Goal: Task Accomplishment & Management: Complete application form

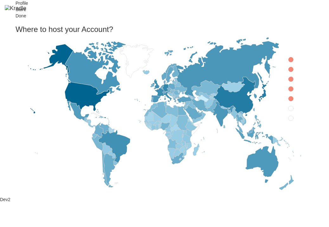
click at [288, 62] on icon at bounding box center [290, 59] width 5 height 5
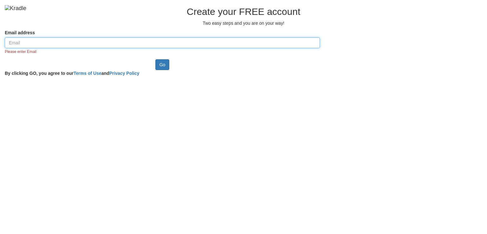
paste input "gibofo2046@noidos.com"
type input "gibofo2046@noidos.com"
click at [155, 59] on input "Go" at bounding box center [162, 64] width 14 height 11
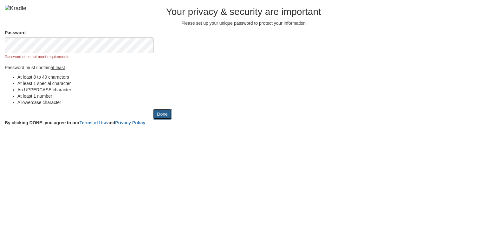
click at [153, 119] on input "Done" at bounding box center [162, 114] width 19 height 11
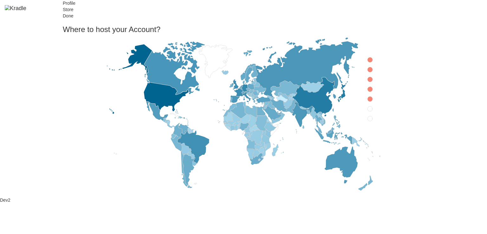
click at [367, 62] on icon at bounding box center [369, 59] width 5 height 5
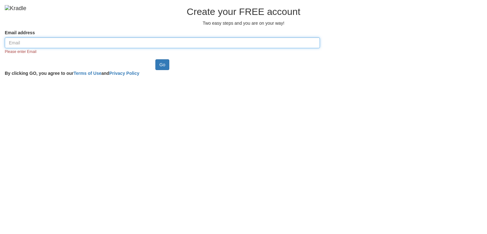
paste input "[EMAIL_ADDRESS][DOMAIN_NAME]"
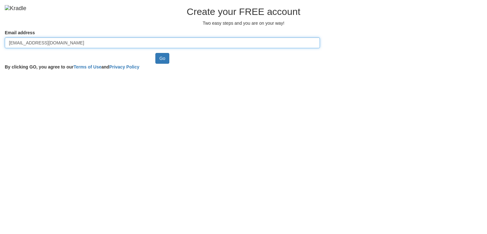
type input "[EMAIL_ADDRESS][DOMAIN_NAME]"
click at [155, 53] on input "Go" at bounding box center [162, 58] width 14 height 11
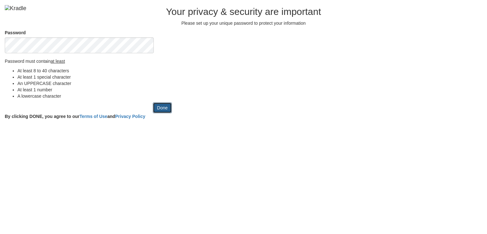
click at [153, 113] on input "Done" at bounding box center [162, 107] width 19 height 11
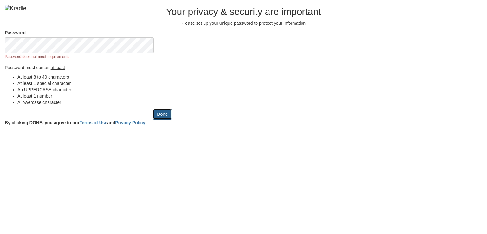
click at [153, 119] on input "Done" at bounding box center [162, 114] width 19 height 11
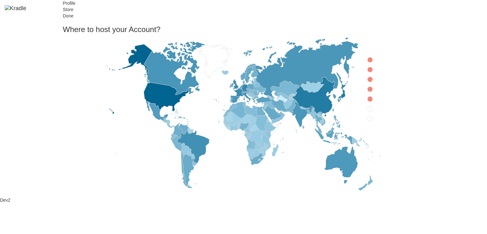
click at [367, 62] on icon at bounding box center [369, 59] width 5 height 5
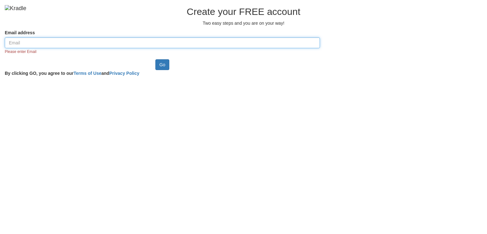
paste input "[EMAIL_ADDRESS][DOMAIN_NAME]"
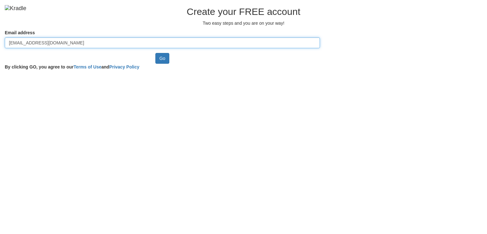
type input "[EMAIL_ADDRESS][DOMAIN_NAME]"
click at [155, 53] on input "Go" at bounding box center [162, 58] width 14 height 11
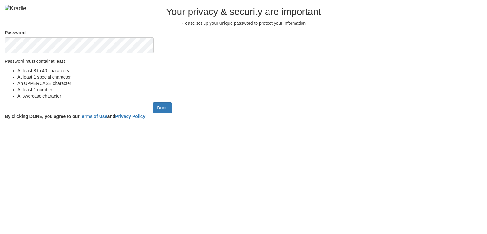
click at [0, 90] on div "Password Password must contain at least At least 8 to 40 characters At least 1 …" at bounding box center [243, 65] width 487 height 73
click at [153, 102] on input "Done" at bounding box center [162, 107] width 19 height 11
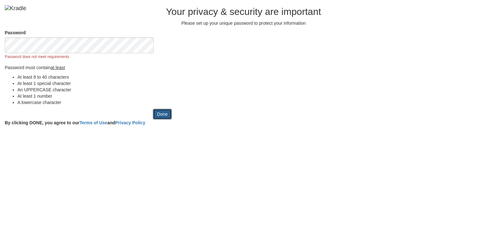
click at [153, 119] on input "Done" at bounding box center [162, 114] width 19 height 11
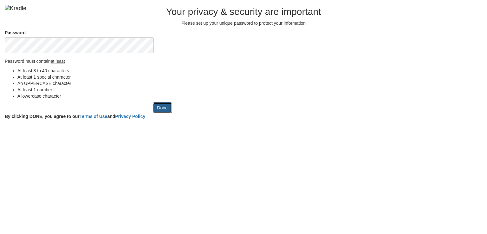
click at [153, 113] on input "Done" at bounding box center [162, 107] width 19 height 11
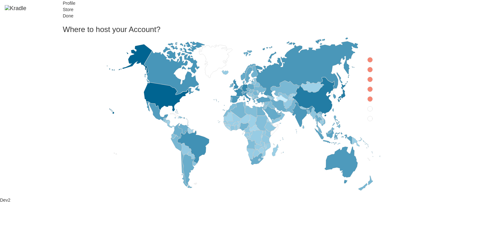
click at [367, 62] on icon at bounding box center [369, 59] width 5 height 5
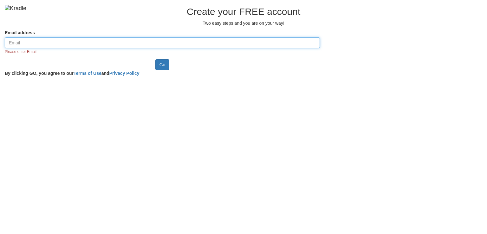
paste input "[EMAIL_ADDRESS][DOMAIN_NAME]"
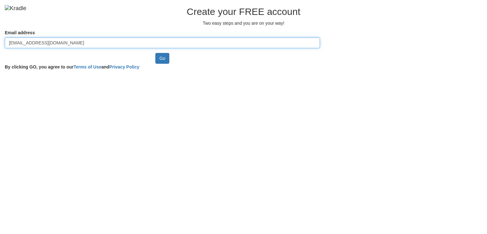
type input "[EMAIL_ADDRESS][DOMAIN_NAME]"
click at [155, 53] on input "Go" at bounding box center [162, 58] width 14 height 11
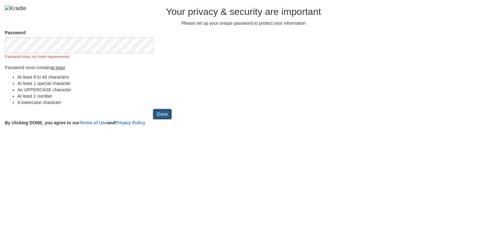
click at [153, 119] on input "Done" at bounding box center [162, 114] width 19 height 11
click at [223, 109] on div "Password Please enter password Password must contain at least At least 8 to 40 …" at bounding box center [243, 68] width 487 height 79
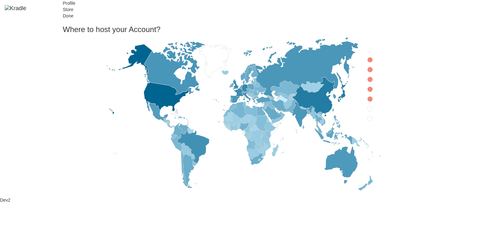
click at [367, 62] on icon at bounding box center [369, 59] width 5 height 5
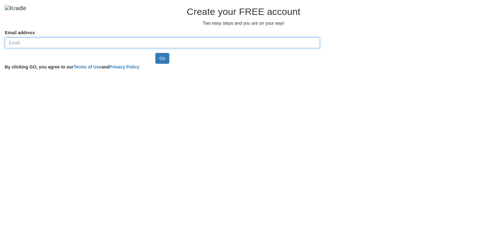
paste input "[EMAIL_ADDRESS][DOMAIN_NAME]"
type input "[EMAIL_ADDRESS][DOMAIN_NAME]"
click at [155, 53] on input "Go" at bounding box center [162, 58] width 14 height 11
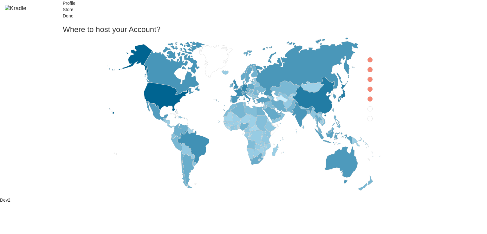
click at [367, 62] on icon at bounding box center [369, 59] width 5 height 5
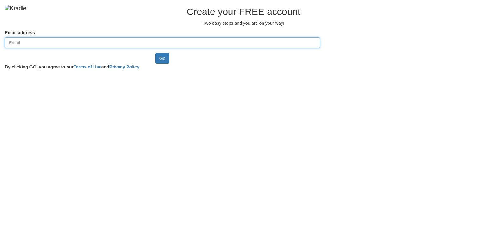
click at [126, 48] on input "Email address" at bounding box center [162, 42] width 315 height 11
paste input "npx sass .\wwwroot\scss\signup.scss .\wwwroot\scss"
type input "npx sass .\wwwroot\scss\signup.scss .\wwwroot\scss"
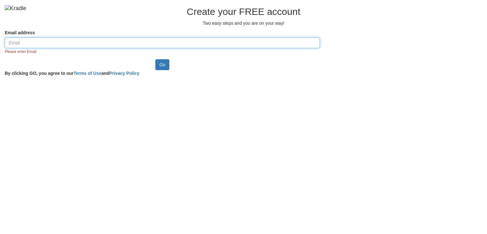
paste input "[EMAIL_ADDRESS][DOMAIN_NAME]"
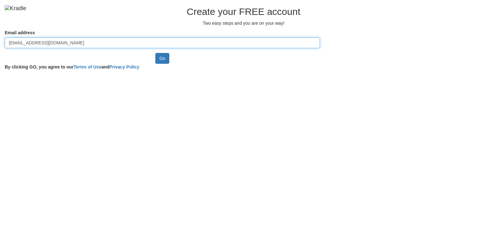
type input "[EMAIL_ADDRESS][DOMAIN_NAME]"
click at [155, 53] on input "Go" at bounding box center [162, 58] width 14 height 11
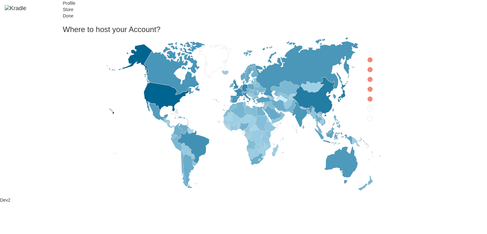
click at [367, 62] on icon at bounding box center [369, 59] width 5 height 5
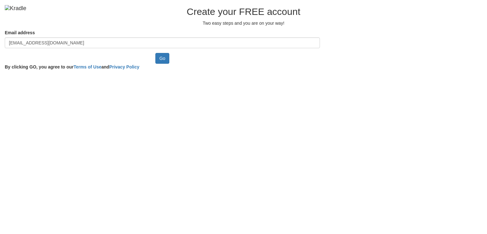
type input "[EMAIL_ADDRESS][DOMAIN_NAME]"
click at [155, 53] on input "Go" at bounding box center [162, 58] width 14 height 11
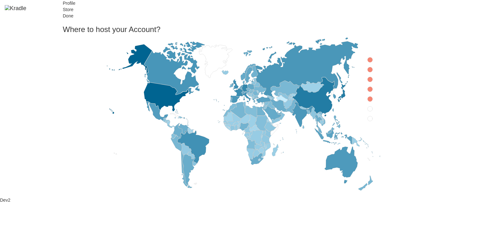
click at [367, 62] on icon at bounding box center [369, 59] width 5 height 5
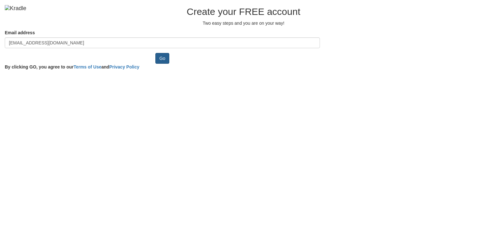
type input "[EMAIL_ADDRESS][DOMAIN_NAME]"
click at [155, 53] on input "Go" at bounding box center [162, 58] width 14 height 11
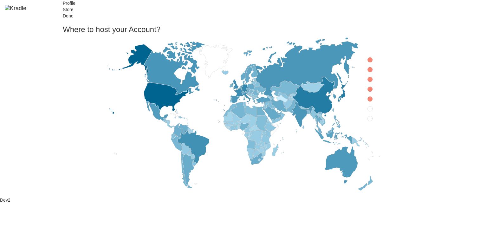
click at [367, 62] on icon at bounding box center [369, 59] width 5 height 5
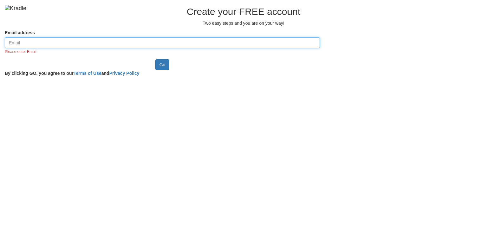
paste input "[EMAIL_ADDRESS][DOMAIN_NAME]"
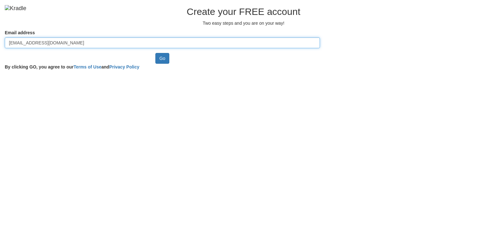
type input "gibofo2046@noidos.com"
click at [155, 53] on input "Go" at bounding box center [162, 58] width 14 height 11
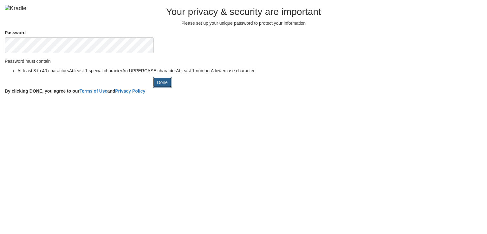
click at [153, 88] on input "Done" at bounding box center [162, 82] width 19 height 11
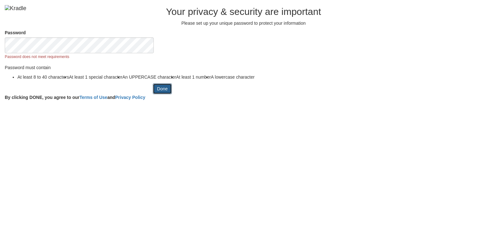
click at [153, 94] on input "Done" at bounding box center [162, 88] width 19 height 11
click at [189, 60] on div "Password Password does not meet requirements" at bounding box center [162, 44] width 315 height 30
click at [192, 60] on div at bounding box center [162, 60] width 315 height 0
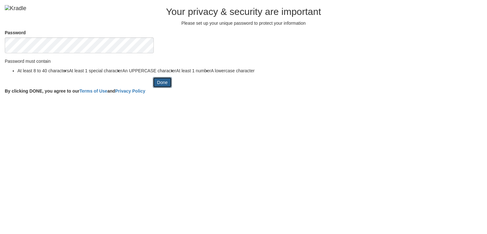
click at [153, 88] on input "Done" at bounding box center [162, 82] width 19 height 11
click at [189, 53] on div at bounding box center [162, 53] width 315 height 0
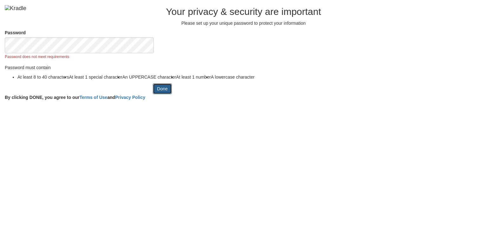
click at [153, 94] on input "Done" at bounding box center [162, 88] width 19 height 11
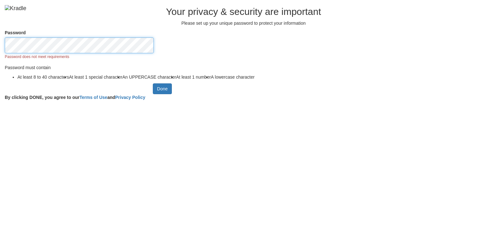
click at [22, 83] on div "Password Password does not meet requirements Password must contain At least 8 t…" at bounding box center [243, 56] width 487 height 54
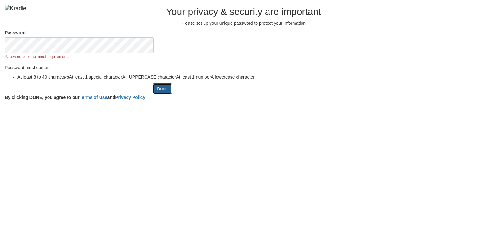
click at [153, 94] on input "Done" at bounding box center [162, 88] width 19 height 11
click at [189, 60] on div at bounding box center [162, 60] width 315 height 0
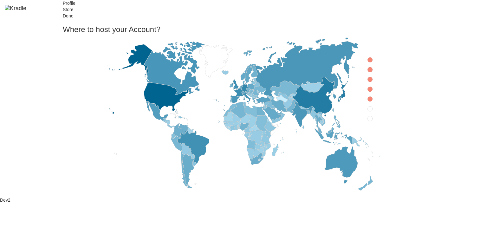
click at [367, 62] on icon at bounding box center [369, 59] width 5 height 5
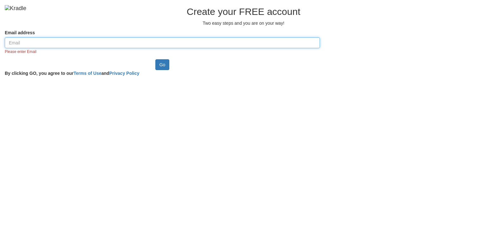
paste input "gibofo2046@noidos.com"
type input "gibofo2046@noidos.com"
click at [155, 59] on input "Go" at bounding box center [162, 64] width 14 height 11
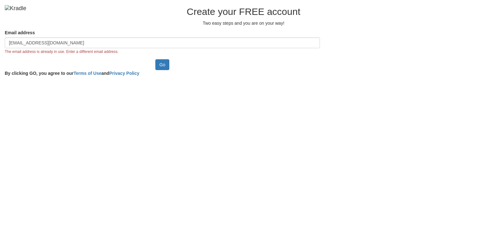
click at [76, 48] on input "[EMAIL_ADDRESS][DOMAIN_NAME]" at bounding box center [162, 42] width 315 height 11
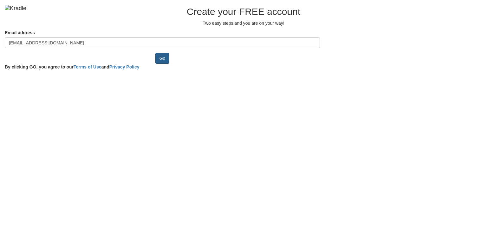
type input "[EMAIL_ADDRESS][DOMAIN_NAME]"
click at [155, 64] on input "Go" at bounding box center [162, 58] width 14 height 11
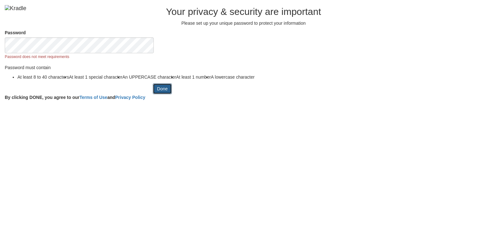
click at [153, 94] on input "Done" at bounding box center [162, 88] width 19 height 11
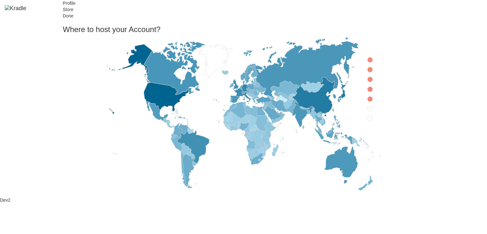
click at [367, 62] on icon at bounding box center [369, 59] width 5 height 5
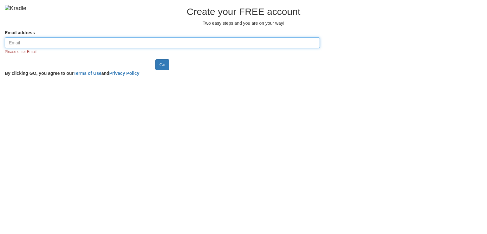
paste input "[EMAIL_ADDRESS][DOMAIN_NAME]"
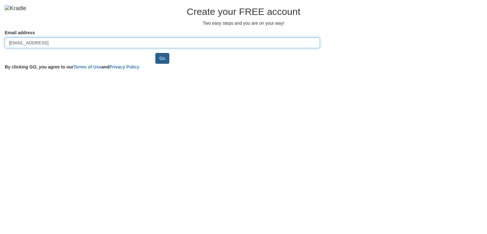
type input "gibofo2046@noidos.com2"
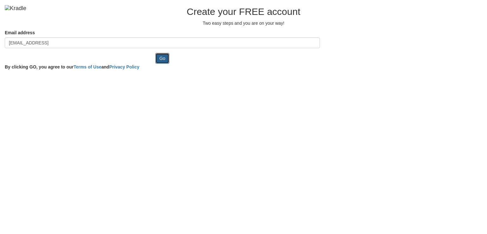
click at [169, 64] on input "Go" at bounding box center [162, 58] width 14 height 11
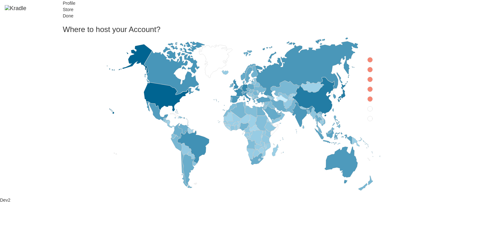
click at [367, 62] on icon at bounding box center [369, 59] width 5 height 5
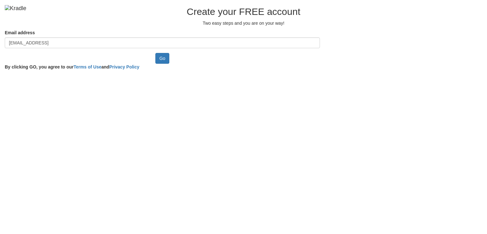
type input "gibofo2046@noidos.com2"
click at [155, 53] on input "Go" at bounding box center [162, 58] width 14 height 11
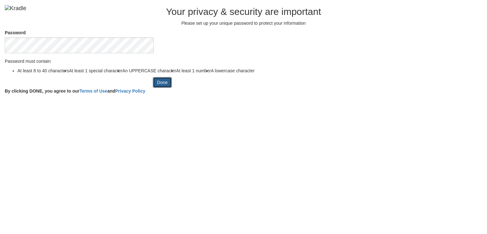
click at [153, 88] on input "Done" at bounding box center [162, 82] width 19 height 11
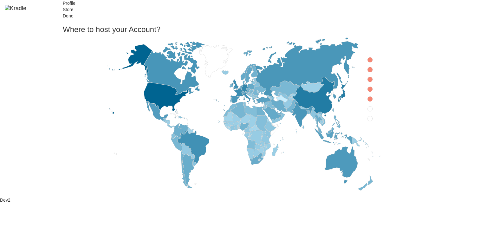
click at [367, 62] on icon at bounding box center [369, 59] width 5 height 5
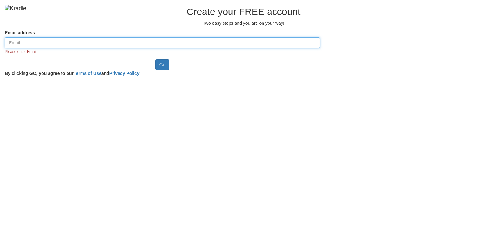
paste input "gibofo2046@noidos.com"
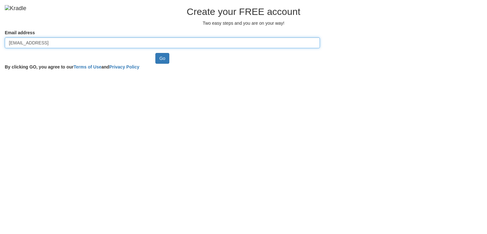
type input "gibofo2046@noidos.com2"
click at [155, 53] on input "Go" at bounding box center [162, 58] width 14 height 11
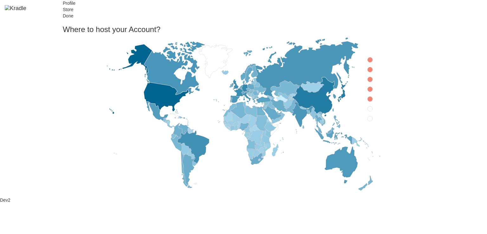
click at [367, 62] on icon at bounding box center [369, 59] width 5 height 5
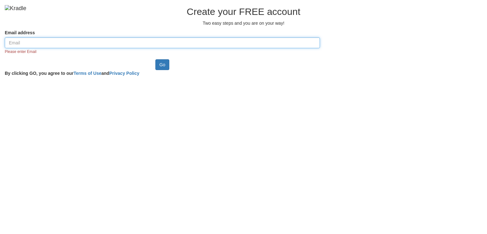
paste input "[EMAIL_ADDRESS][DOMAIN_NAME]"
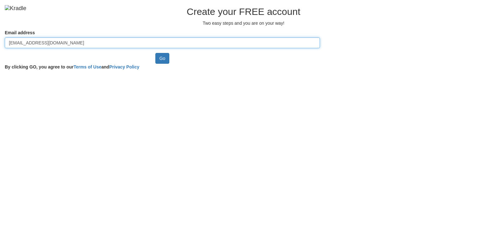
type input "[EMAIL_ADDRESS][DOMAIN_NAME]"
click at [155, 53] on input "Go" at bounding box center [162, 58] width 14 height 11
paste input "dijem31262@inila"
type input "dijem31262@inilas.com"
click at [155, 53] on input "Go" at bounding box center [162, 58] width 14 height 11
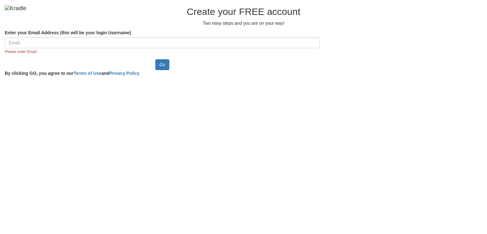
click at [208, 59] on div "Enter your Email Address (this will be your login Username) Please enter Email" at bounding box center [243, 44] width 487 height 30
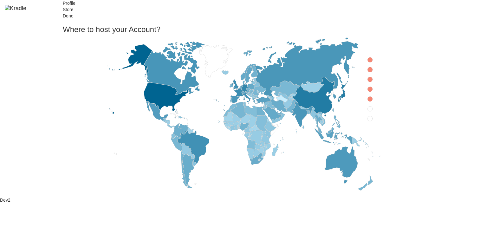
click at [367, 62] on icon at bounding box center [369, 59] width 5 height 5
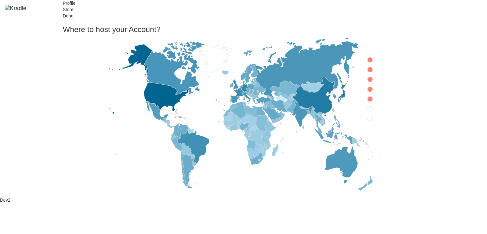
click at [367, 62] on icon at bounding box center [369, 59] width 5 height 5
